Goal: Transaction & Acquisition: Subscribe to service/newsletter

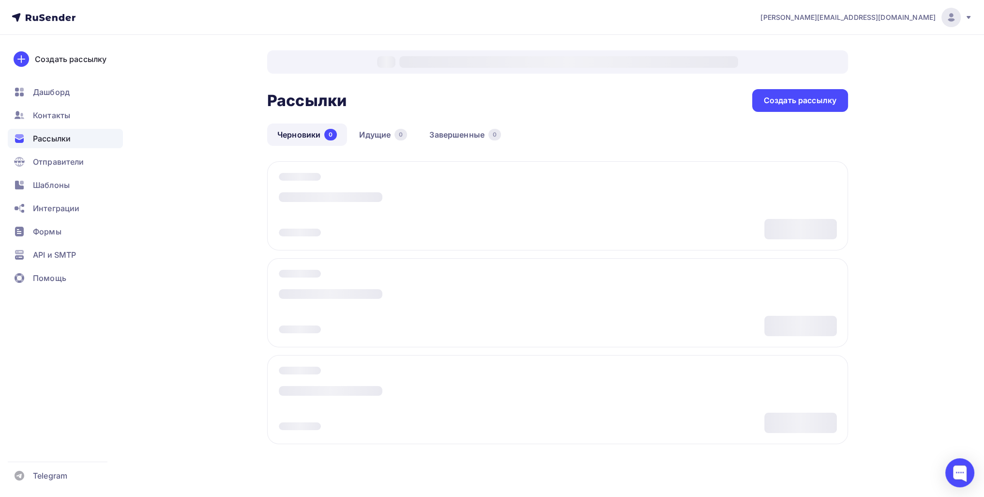
click at [78, 167] on span "Отправители" at bounding box center [58, 162] width 51 height 12
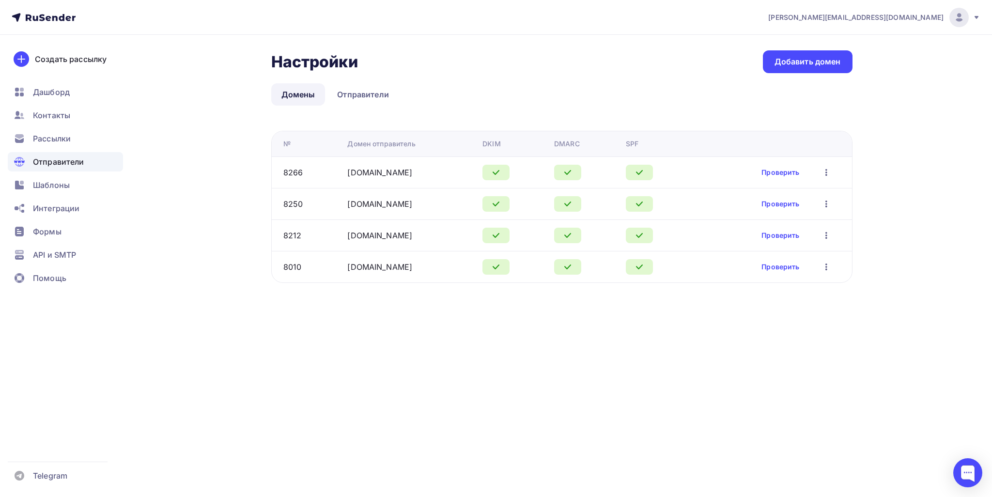
click at [79, 127] on ul "Дашборд Контакты Рассылки Отправители Шаблоны Интеграции Формы API и SMTP Помощь" at bounding box center [65, 187] width 115 height 211
click at [83, 133] on div "Рассылки" at bounding box center [65, 138] width 115 height 19
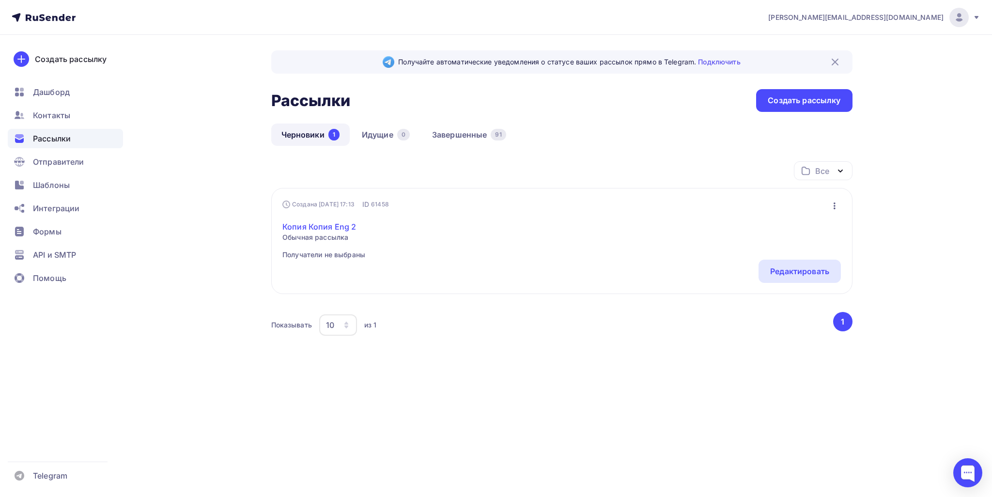
click at [340, 227] on link "Копия Копия Eng 2" at bounding box center [323, 227] width 83 height 12
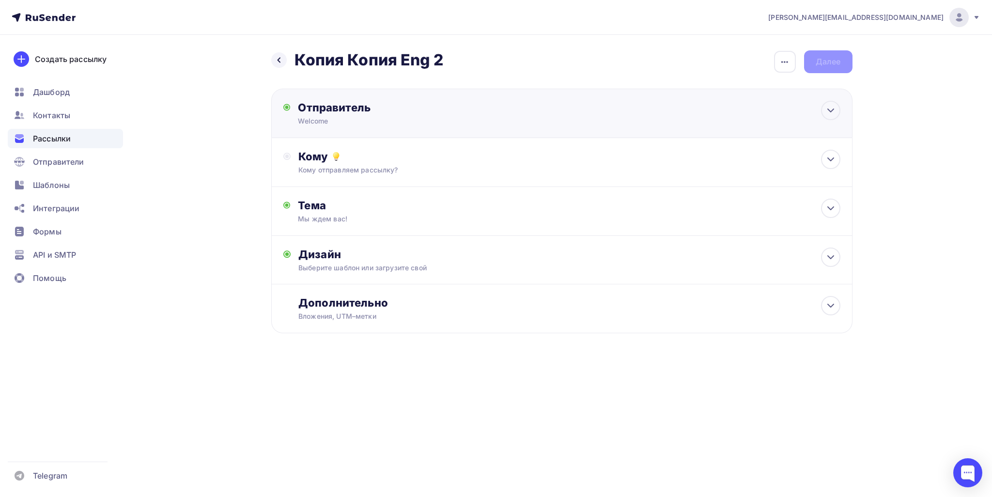
click at [386, 123] on div "Welcome" at bounding box center [392, 121] width 189 height 10
type input "Welcome"
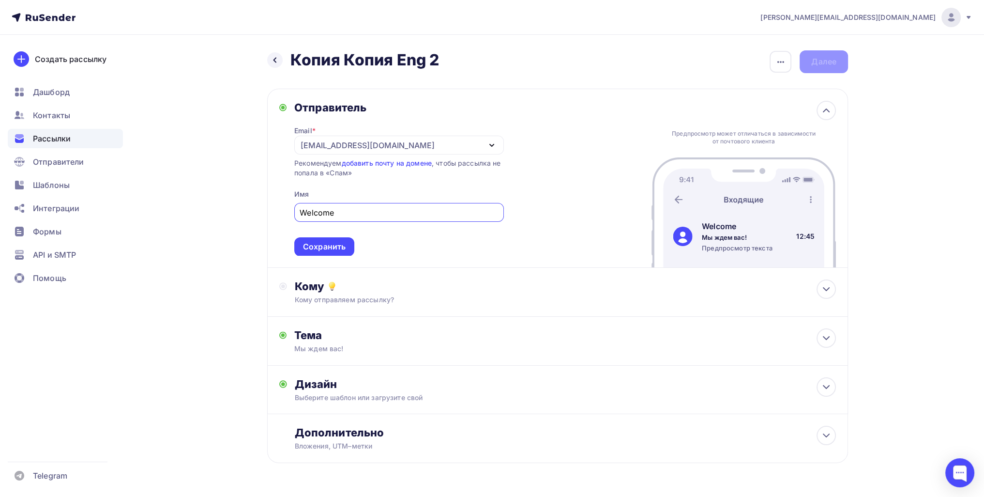
click at [333, 176] on div "Рекомендуем добавить почту на домене , чтобы рассылка не попала в «Спам»" at bounding box center [399, 167] width 210 height 19
click at [339, 151] on div "[EMAIL_ADDRESS][DOMAIN_NAME]" at bounding box center [399, 145] width 210 height 19
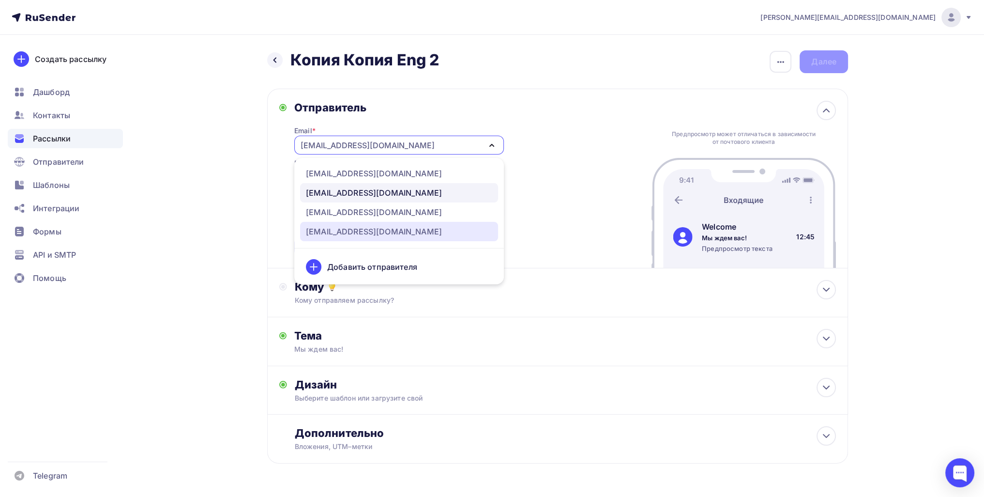
drag, startPoint x: 360, startPoint y: 233, endPoint x: 346, endPoint y: 239, distance: 15.6
click at [359, 233] on div "[EMAIL_ADDRESS][DOMAIN_NAME]" at bounding box center [374, 232] width 136 height 12
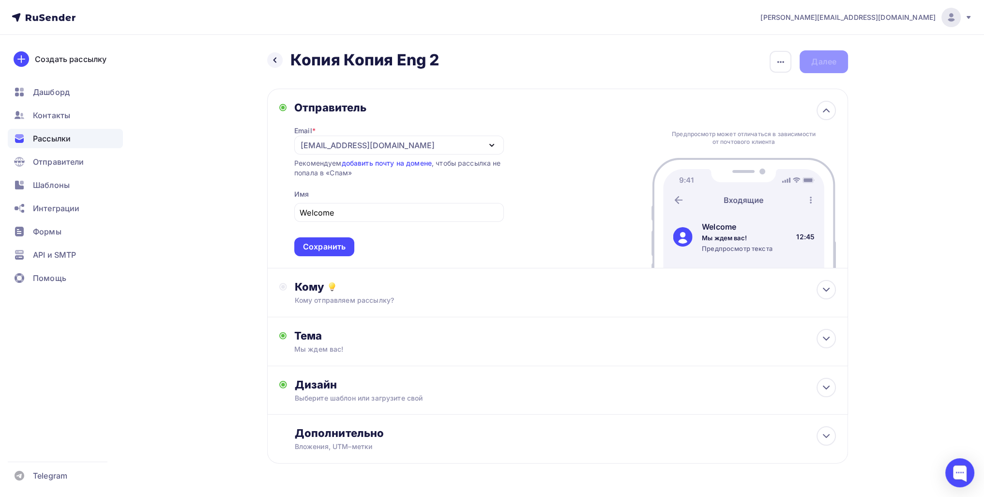
drag, startPoint x: 233, startPoint y: 247, endPoint x: 260, endPoint y: 239, distance: 28.2
click at [233, 246] on div "Назад Копия Копия Eng 2 Копия Копия Eng 2 Закончить позже Переименовать рассылк…" at bounding box center [492, 280] width 794 height 491
click at [325, 245] on div "Сохранить" at bounding box center [324, 246] width 43 height 11
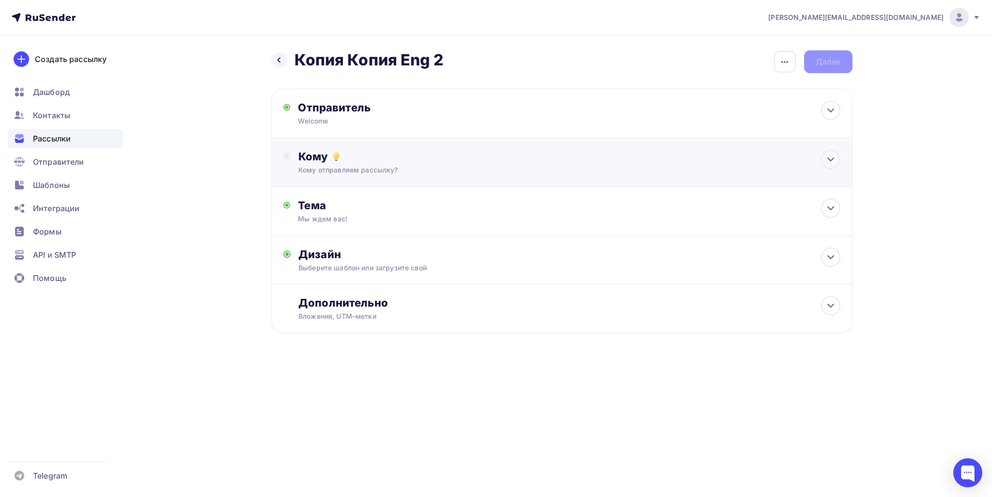
click at [341, 184] on div "Кому Кому отправляем рассылку? Списки получателей Выберите список Все списки id…" at bounding box center [561, 162] width 581 height 49
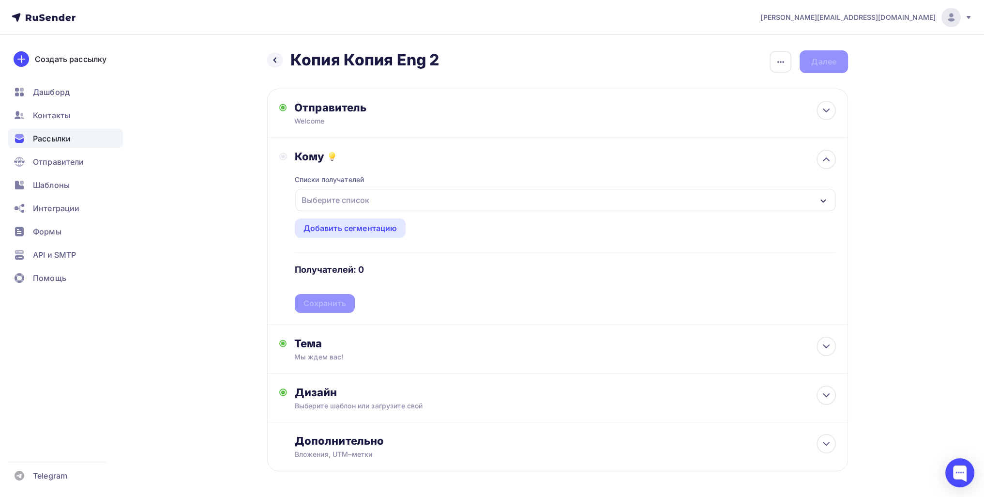
click at [356, 203] on div "Выберите список" at bounding box center [336, 199] width 76 height 17
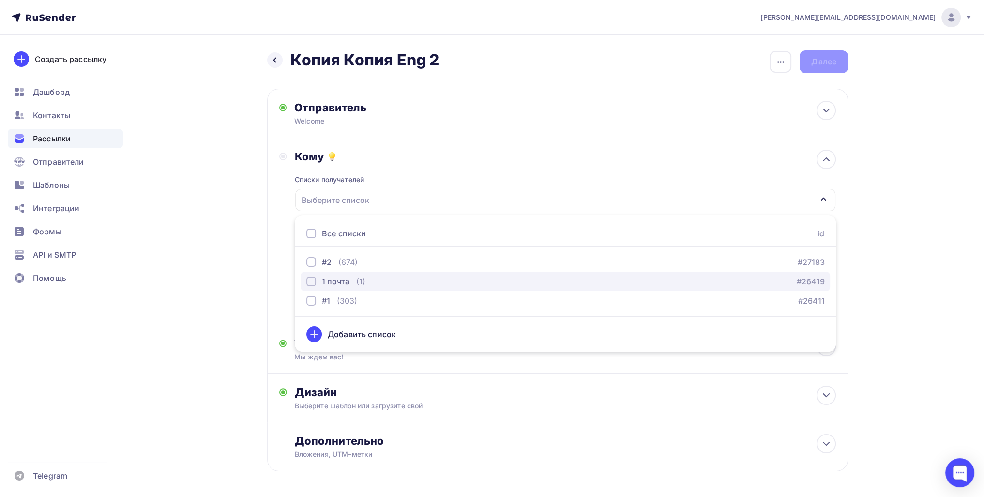
click at [343, 284] on div "1 почта" at bounding box center [336, 282] width 28 height 12
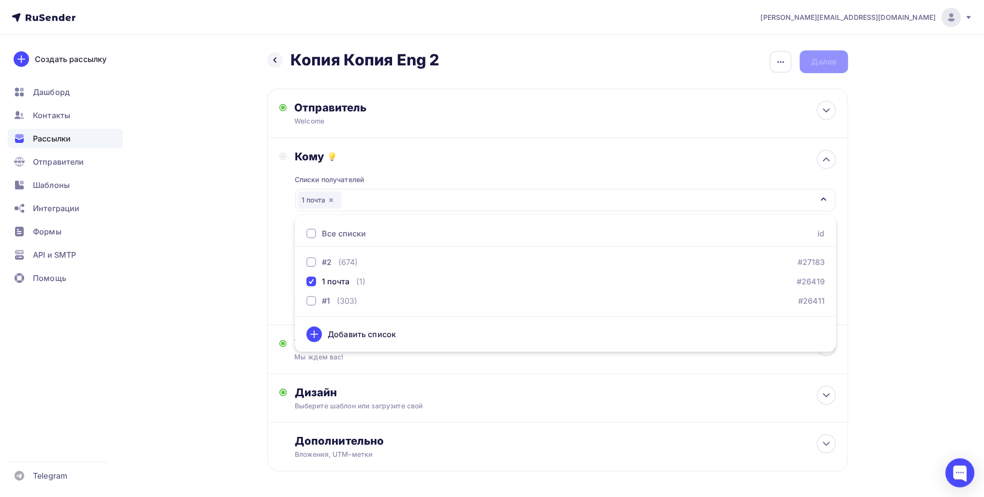
click at [244, 279] on div "Назад Копия Копия Eng 2 Копия Копия Eng 2 Закончить позже Переименовать рассылк…" at bounding box center [492, 284] width 794 height 499
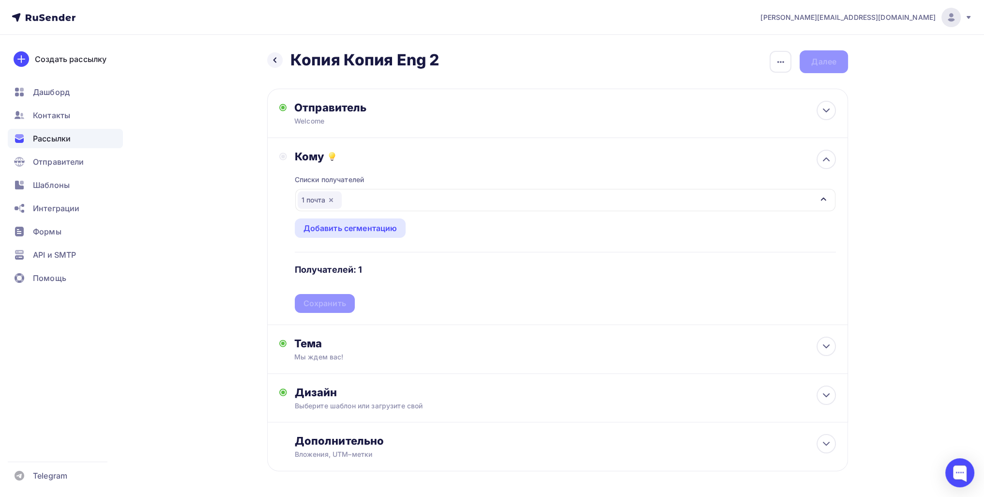
click at [345, 315] on div "Кому Списки получателей 1 почта Все списки id #2 (674) #27183 1 почта (1) #2641…" at bounding box center [557, 231] width 581 height 187
click at [337, 305] on div "Сохранить" at bounding box center [325, 303] width 43 height 11
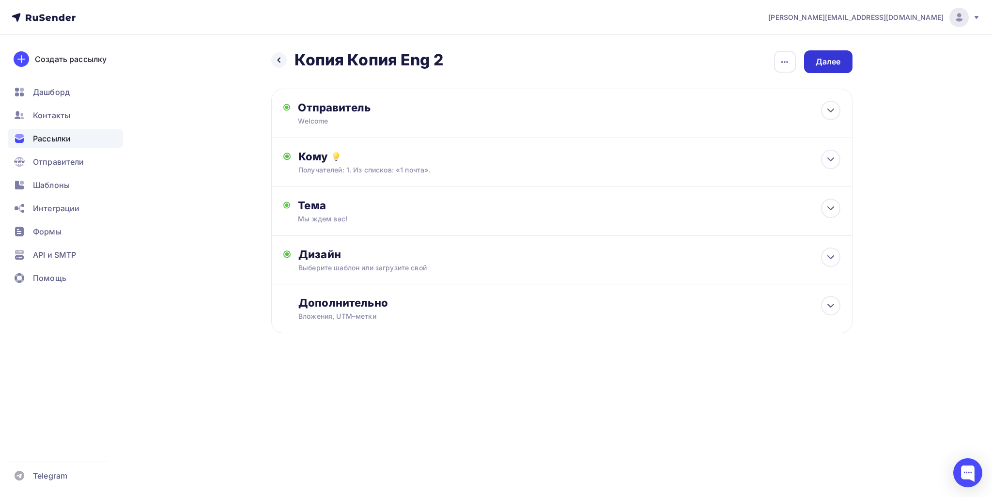
click at [842, 61] on div "Далее" at bounding box center [828, 61] width 48 height 23
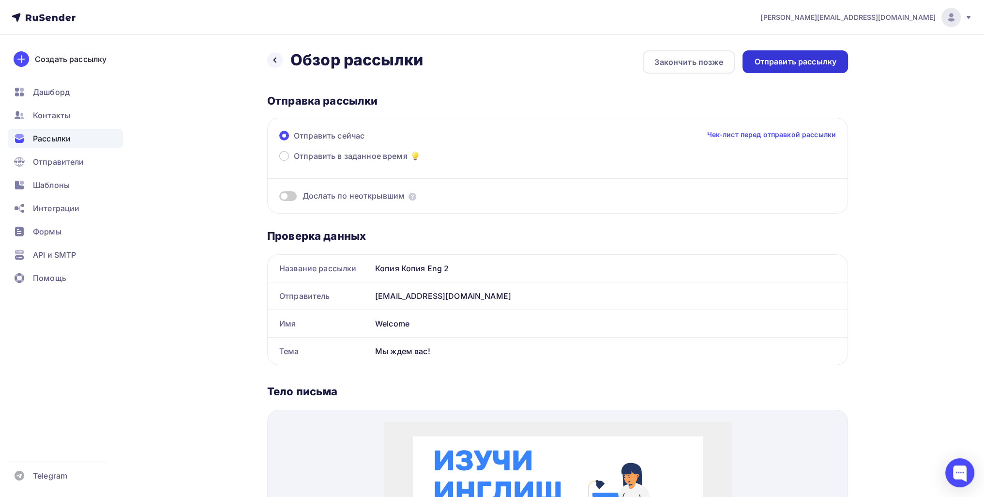
click at [798, 67] on div "Отправить рассылку" at bounding box center [796, 61] width 106 height 23
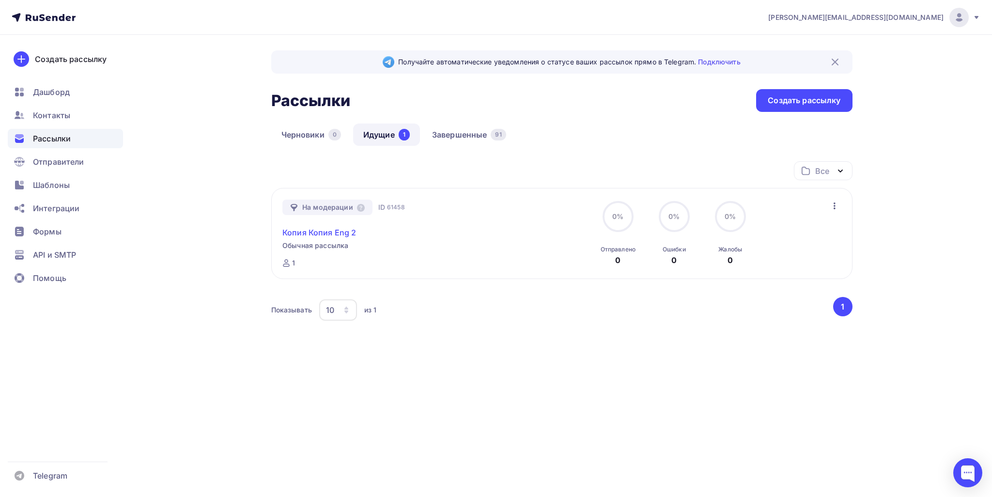
click at [327, 227] on link "Копия Копия Eng 2" at bounding box center [319, 233] width 74 height 12
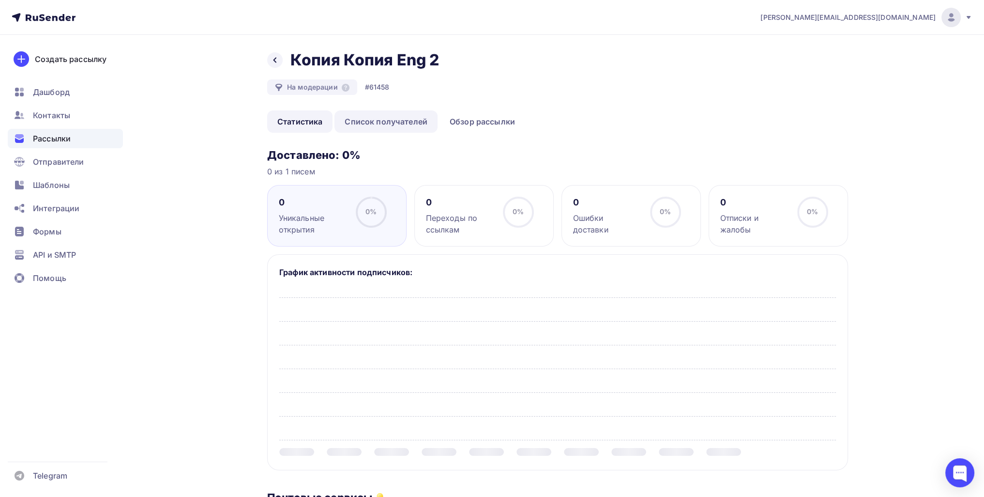
click at [398, 125] on link "Список получателей" at bounding box center [386, 121] width 103 height 22
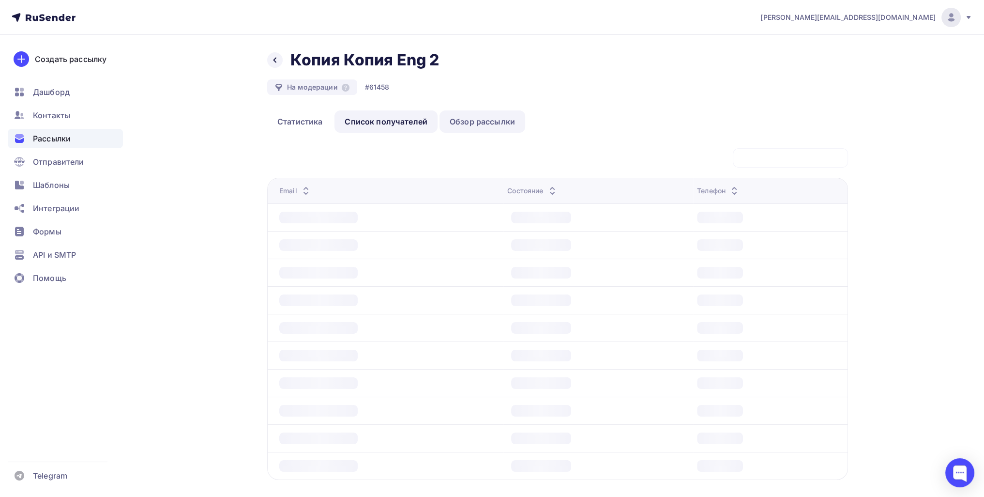
click at [495, 130] on link "Обзор рассылки" at bounding box center [483, 121] width 86 height 22
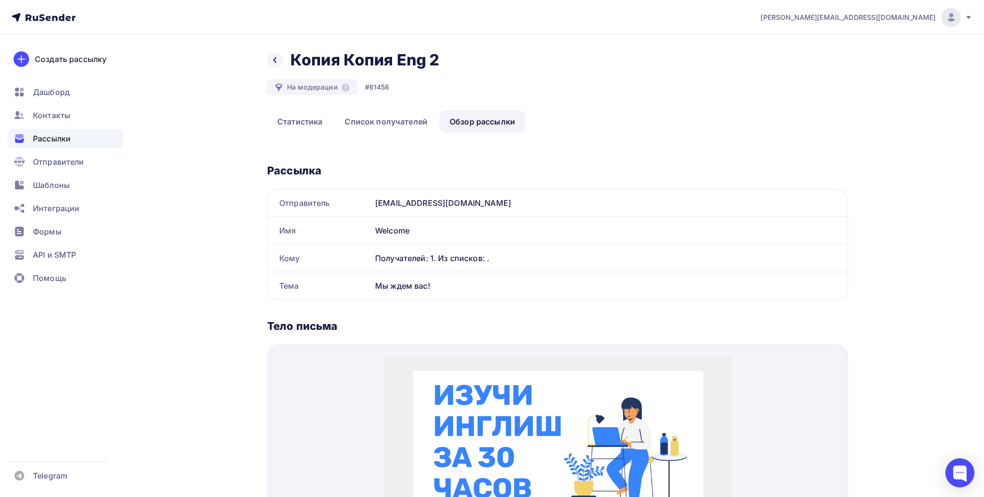
copy div "[DOMAIN_NAME]"
drag, startPoint x: 488, startPoint y: 206, endPoint x: 398, endPoint y: 210, distance: 90.6
click at [398, 210] on div "[EMAIL_ADDRESS][DOMAIN_NAME]" at bounding box center [609, 202] width 476 height 27
click at [273, 68] on div "Назад Копия Копия Eng 2 Копия Копия Eng 2" at bounding box center [356, 59] width 179 height 19
click at [274, 61] on icon at bounding box center [275, 60] width 8 height 8
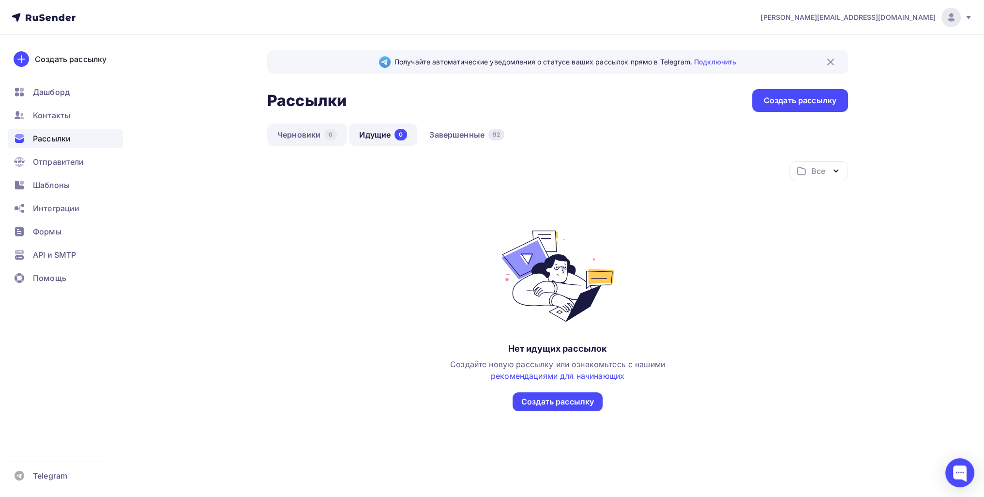
click at [313, 137] on link "Черновики 0" at bounding box center [307, 134] width 80 height 22
